Goal: Information Seeking & Learning: Check status

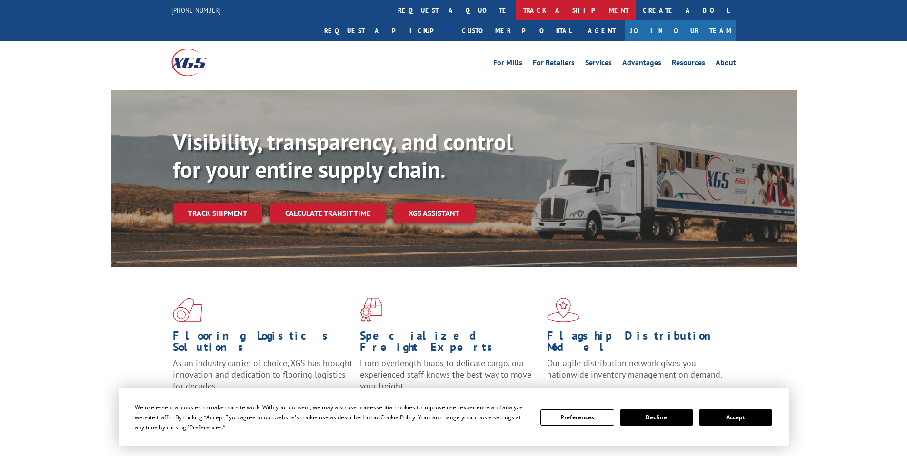
click at [516, 14] on link "track a shipment" at bounding box center [575, 10] width 119 height 20
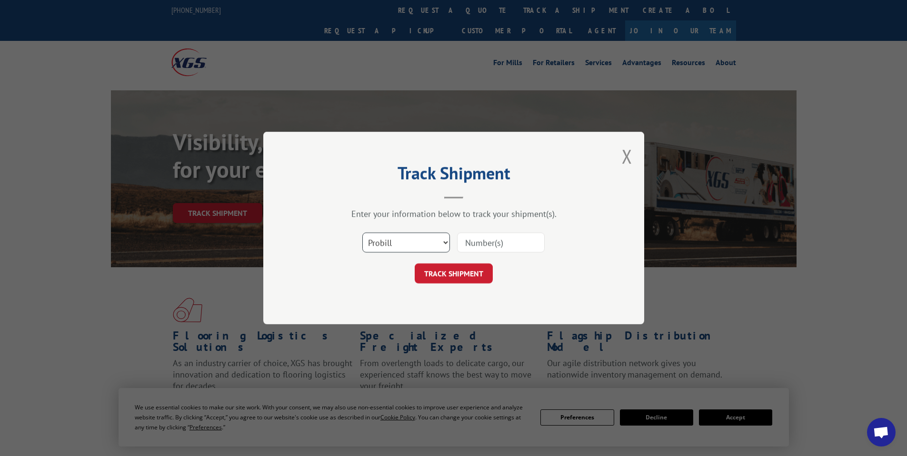
click at [412, 238] on select "Select category... Probill BOL PO" at bounding box center [406, 243] width 88 height 20
select select "bol"
click at [362, 233] on select "Select category... Probill BOL PO" at bounding box center [406, 243] width 88 height 20
drag, startPoint x: 486, startPoint y: 250, endPoint x: 481, endPoint y: 250, distance: 5.2
click at [486, 250] on input at bounding box center [501, 243] width 88 height 20
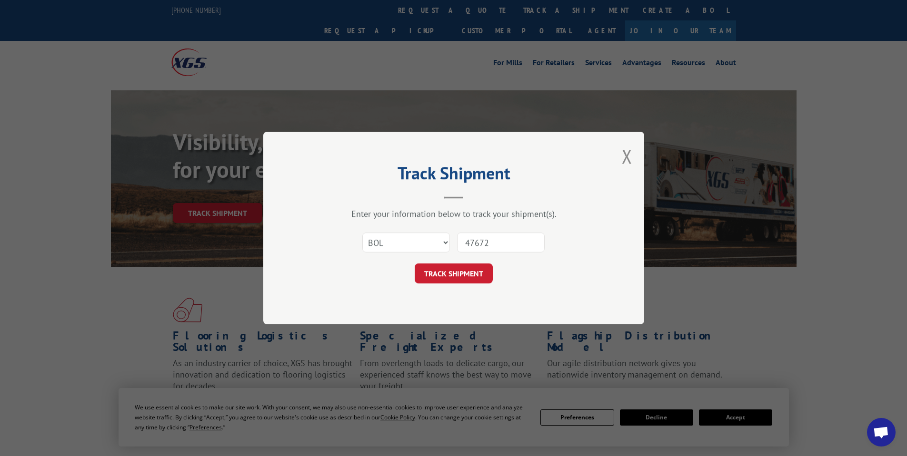
type input "476723"
click button "TRACK SHIPMENT" at bounding box center [454, 274] width 78 height 20
click at [409, 233] on select "Select category... Probill BOL PO" at bounding box center [406, 243] width 88 height 20
select select "bol"
click at [362, 233] on select "Select category... Probill BOL PO" at bounding box center [406, 243] width 88 height 20
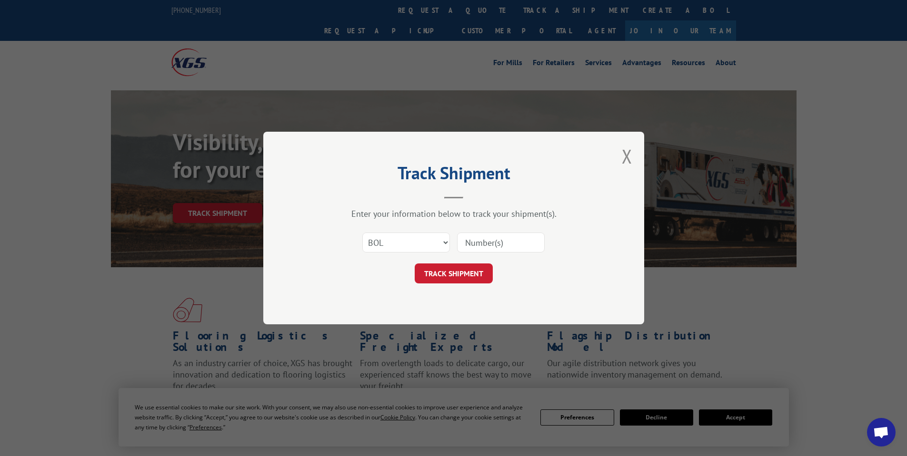
click at [493, 241] on input at bounding box center [501, 243] width 88 height 20
paste input "472670"
type input "472670"
drag, startPoint x: 474, startPoint y: 277, endPoint x: 482, endPoint y: 270, distance: 11.1
click at [474, 276] on button "TRACK SHIPMENT" at bounding box center [454, 274] width 78 height 20
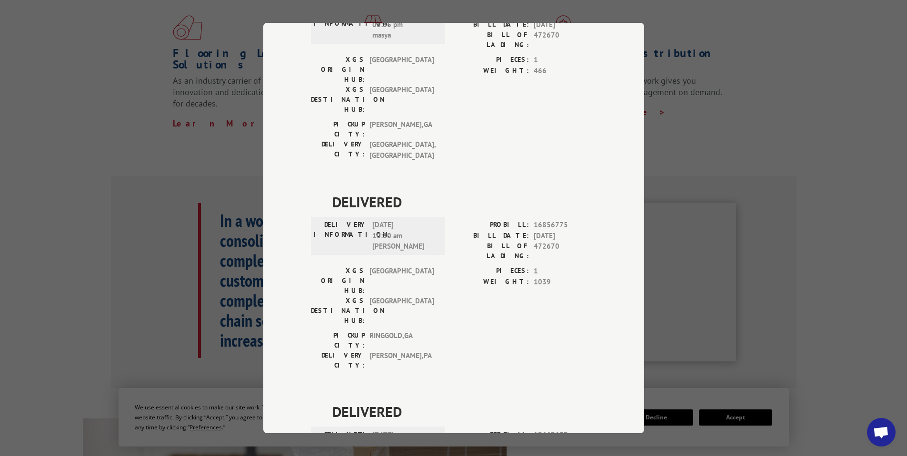
scroll to position [286, 0]
